Goal: Task Accomplishment & Management: Manage account settings

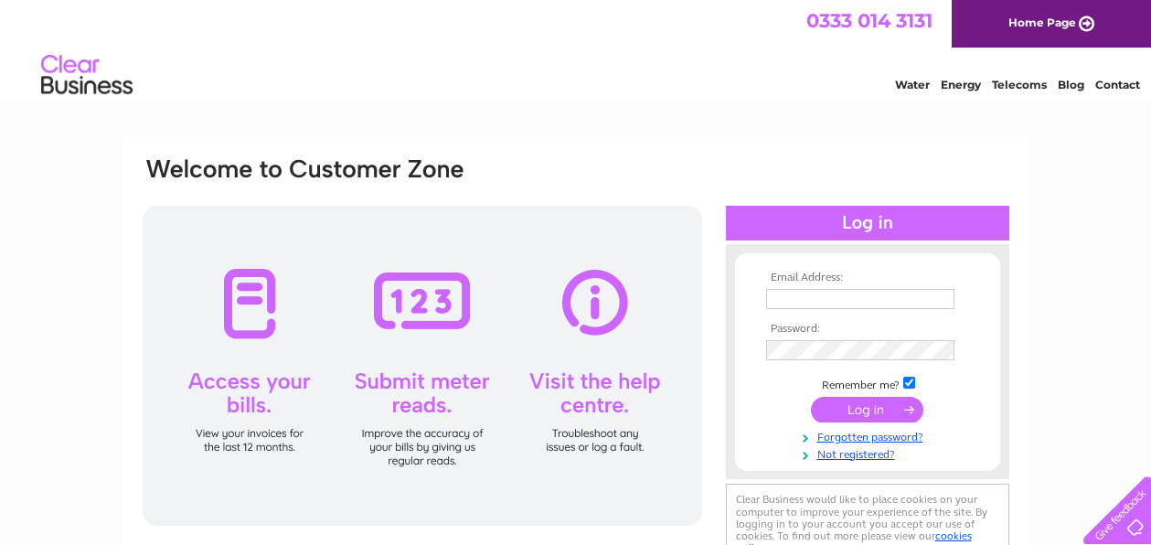
type input "jonathan@bensonscafe.co.uk"
click at [884, 414] on input "submit" at bounding box center [867, 410] width 112 height 26
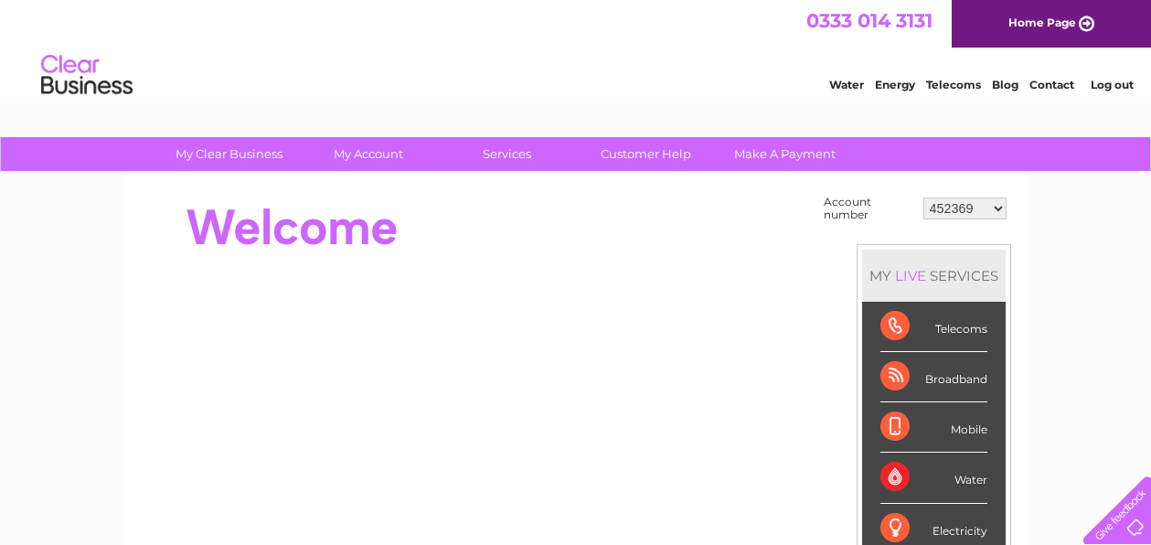
click at [962, 209] on select "452369 452370 907720 30323035" at bounding box center [964, 208] width 83 height 22
select select "907720"
click at [923, 197] on select "452369 452370 907720 30323035" at bounding box center [964, 208] width 83 height 22
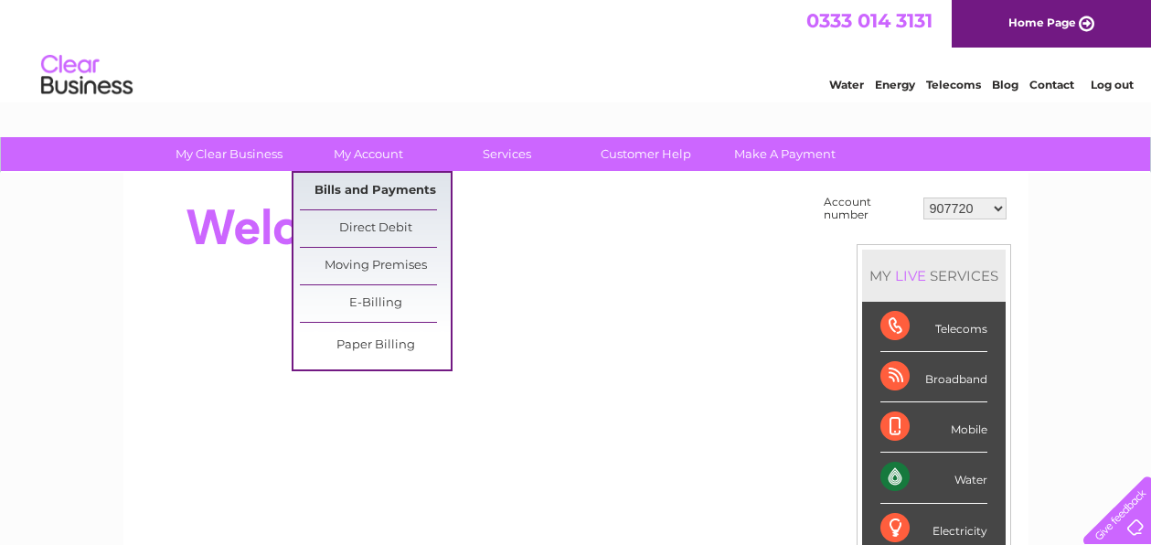
click at [388, 197] on link "Bills and Payments" at bounding box center [375, 191] width 151 height 37
click at [391, 196] on link "Bills and Payments" at bounding box center [375, 191] width 151 height 37
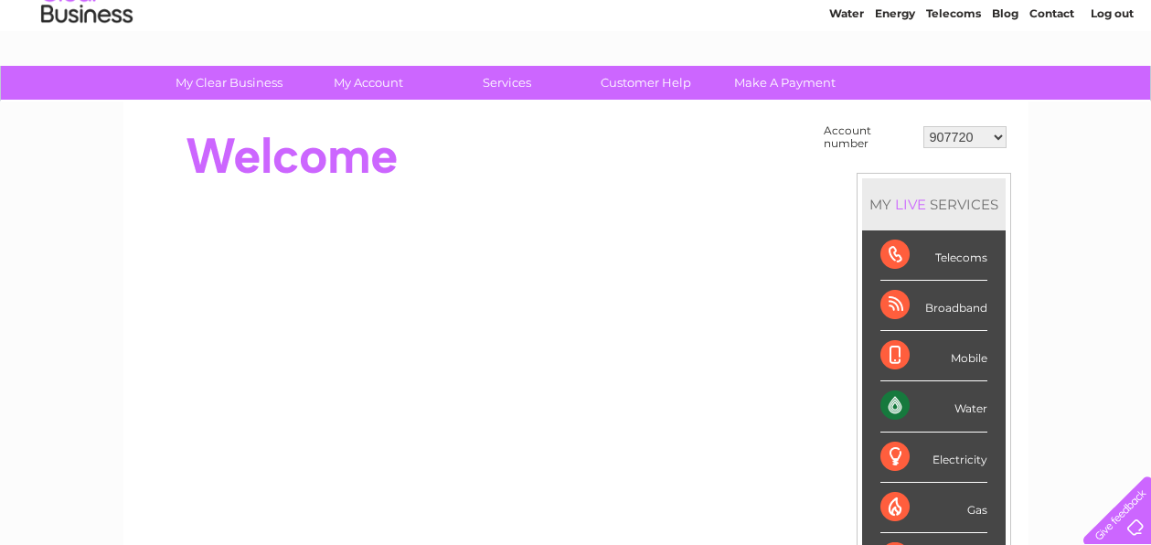
scroll to position [72, 0]
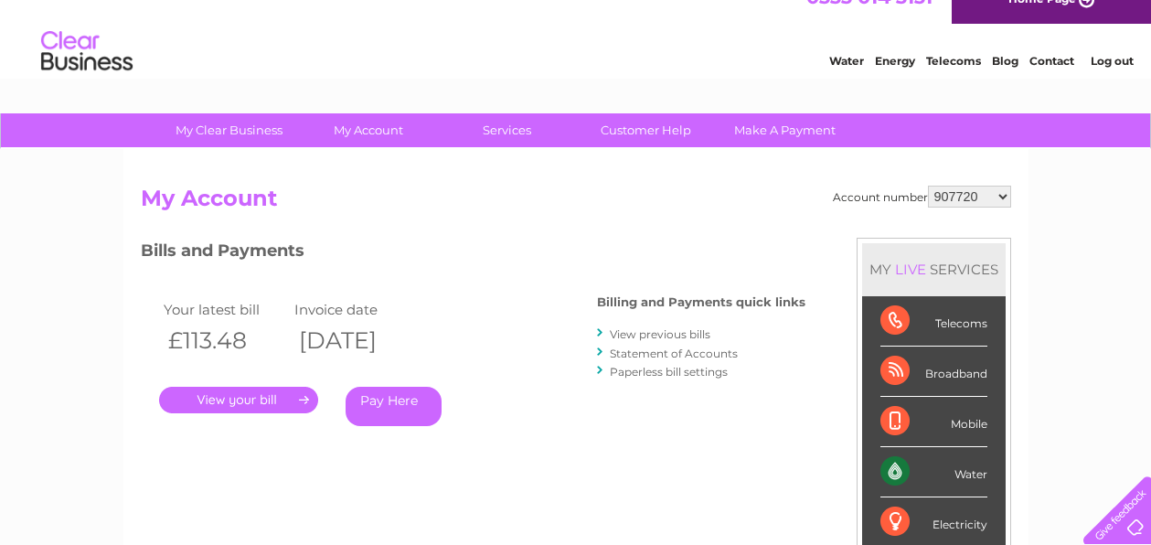
scroll to position [47, 0]
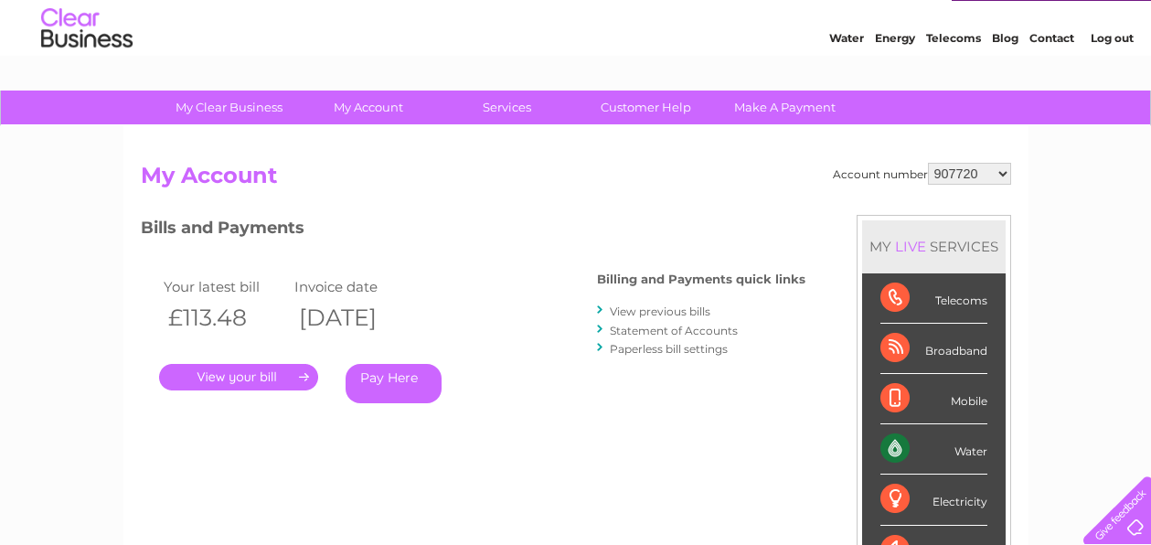
click at [289, 374] on link "." at bounding box center [238, 377] width 159 height 27
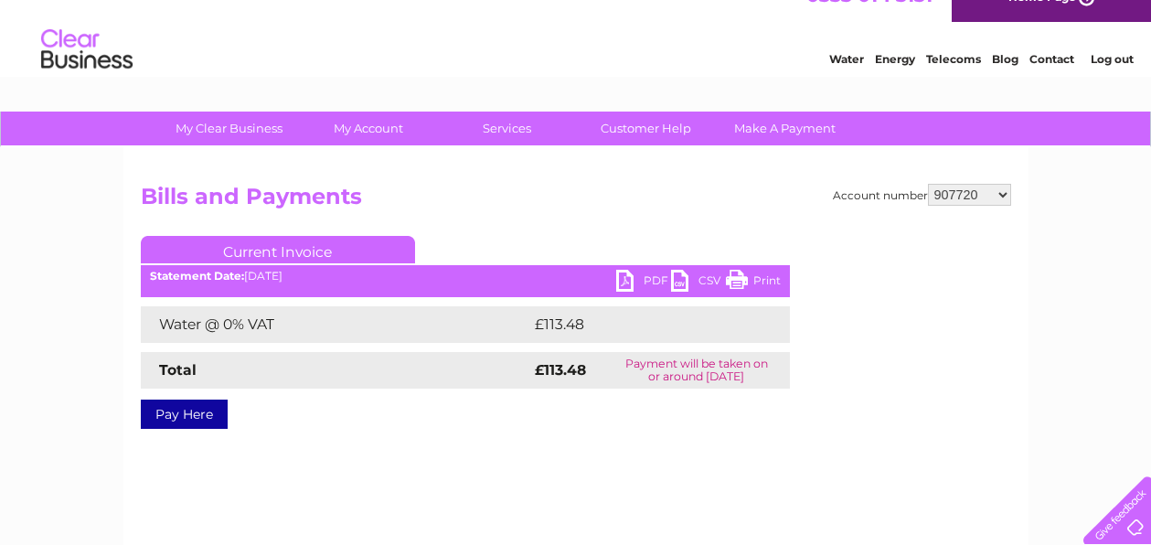
scroll to position [157, 0]
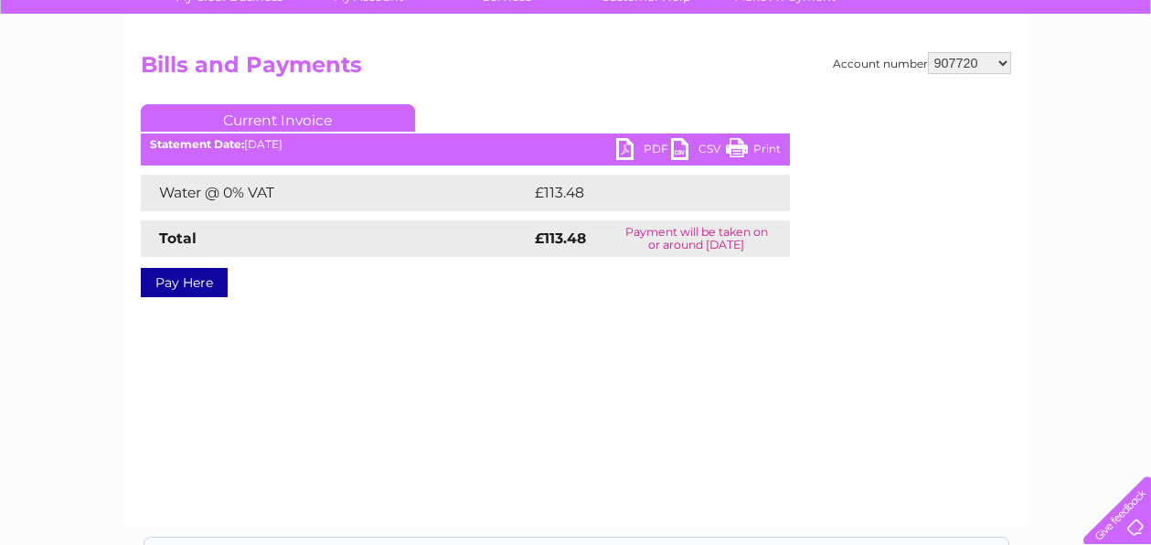
click at [643, 146] on link "PDF" at bounding box center [643, 151] width 55 height 27
